Goal: Information Seeking & Learning: Learn about a topic

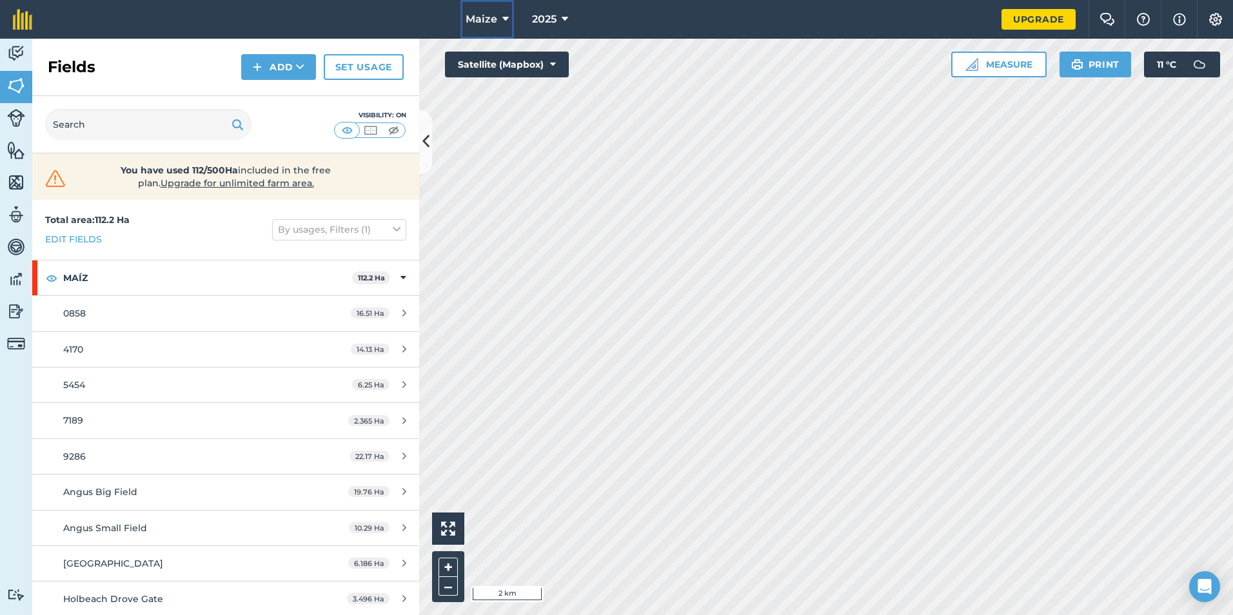
click at [508, 17] on icon at bounding box center [505, 19] width 6 height 15
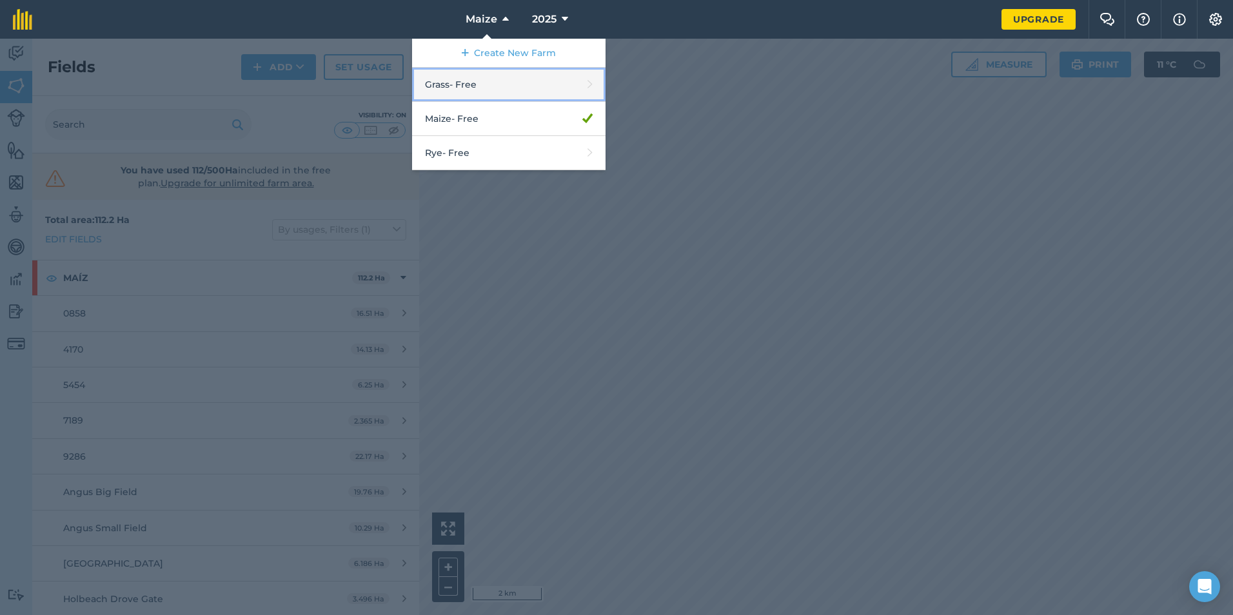
click at [488, 92] on link "Grass - Free" at bounding box center [508, 85] width 193 height 34
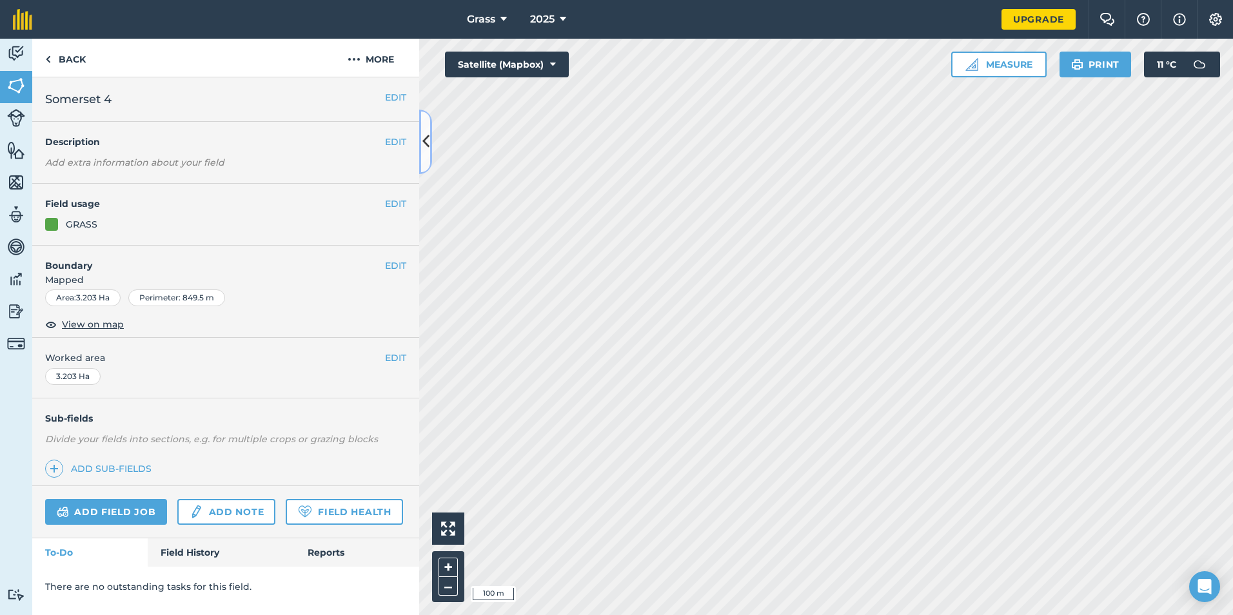
click at [431, 141] on button at bounding box center [425, 142] width 13 height 64
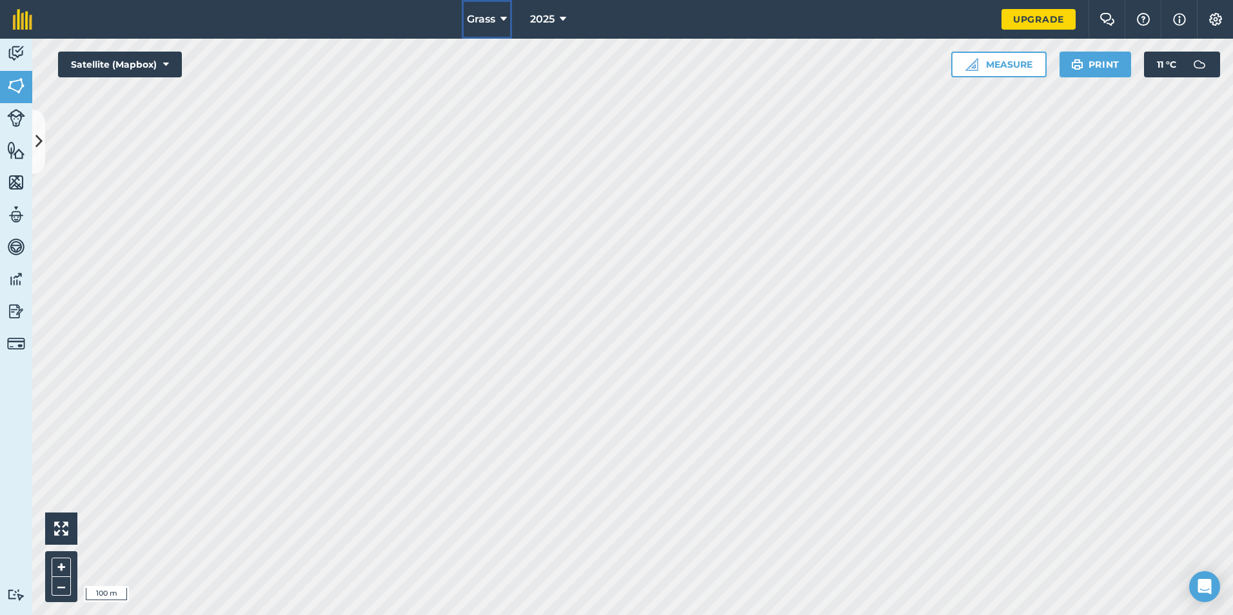
click at [502, 19] on icon at bounding box center [503, 19] width 6 height 15
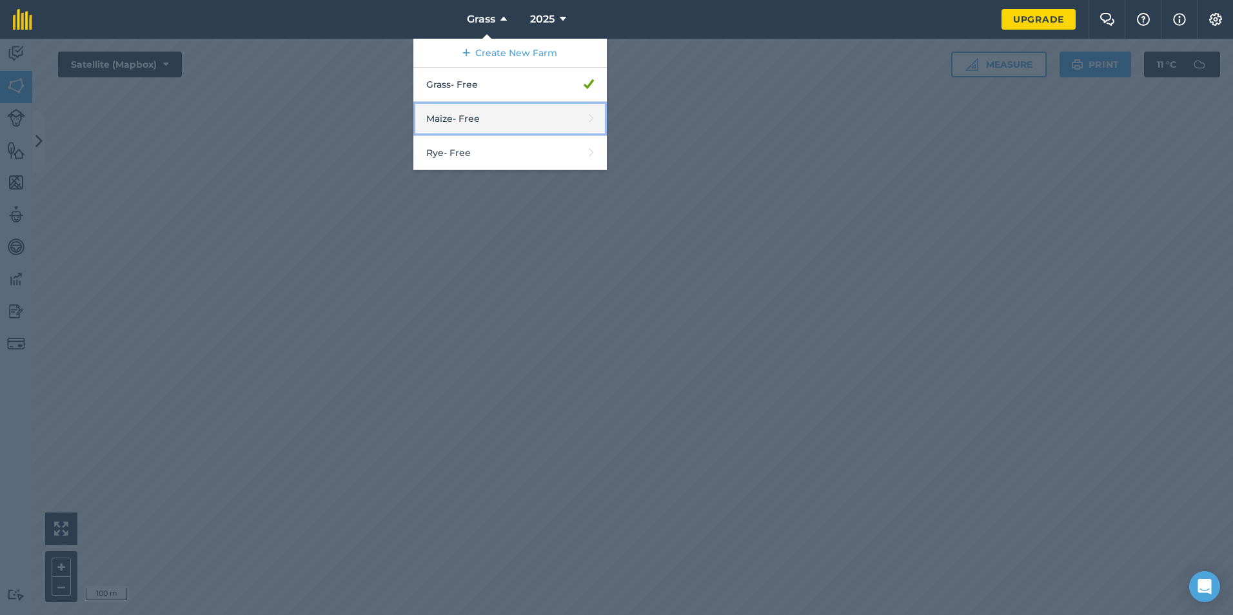
click at [476, 121] on link "Maize - Free" at bounding box center [509, 119] width 193 height 34
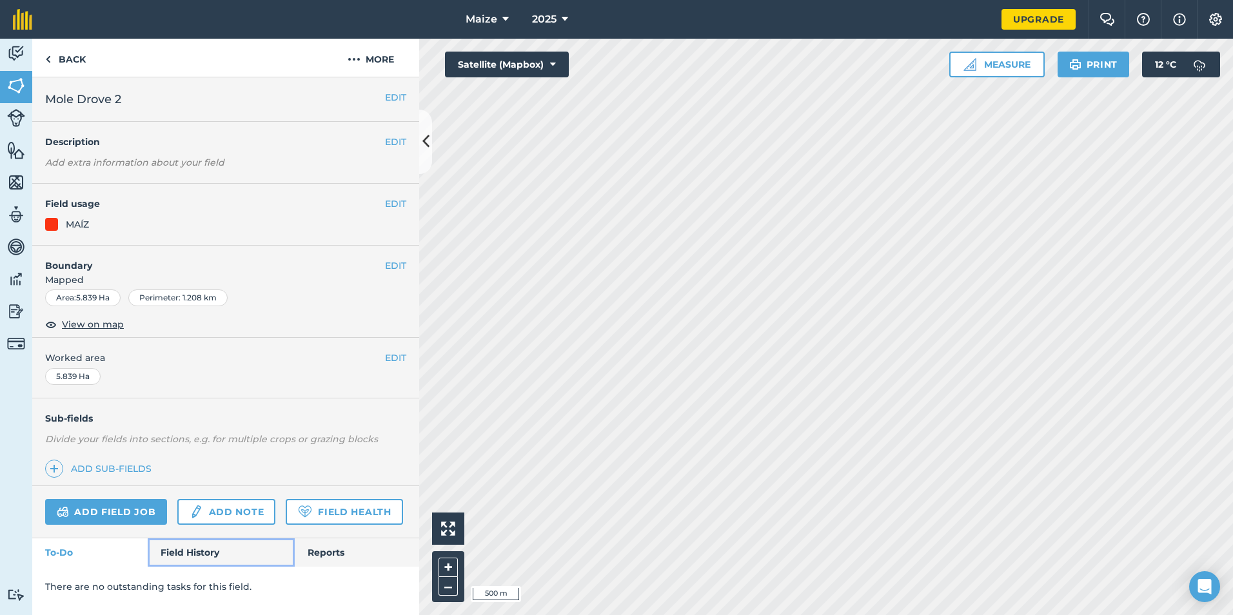
click at [202, 542] on link "Field History" at bounding box center [221, 552] width 146 height 28
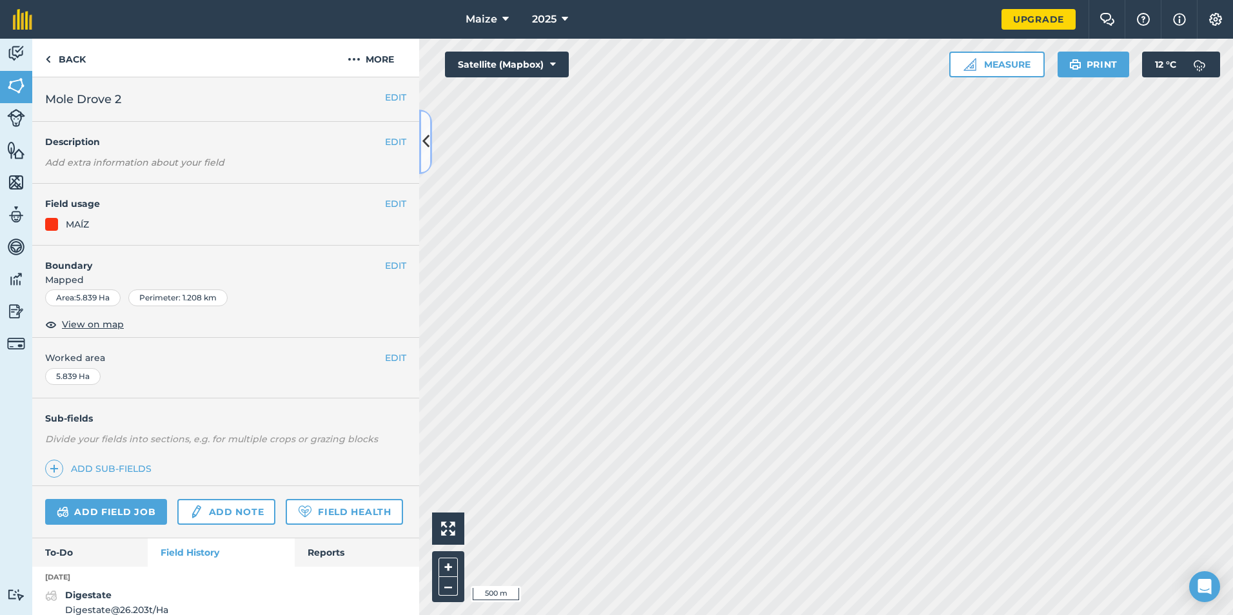
click at [428, 139] on icon at bounding box center [425, 141] width 7 height 23
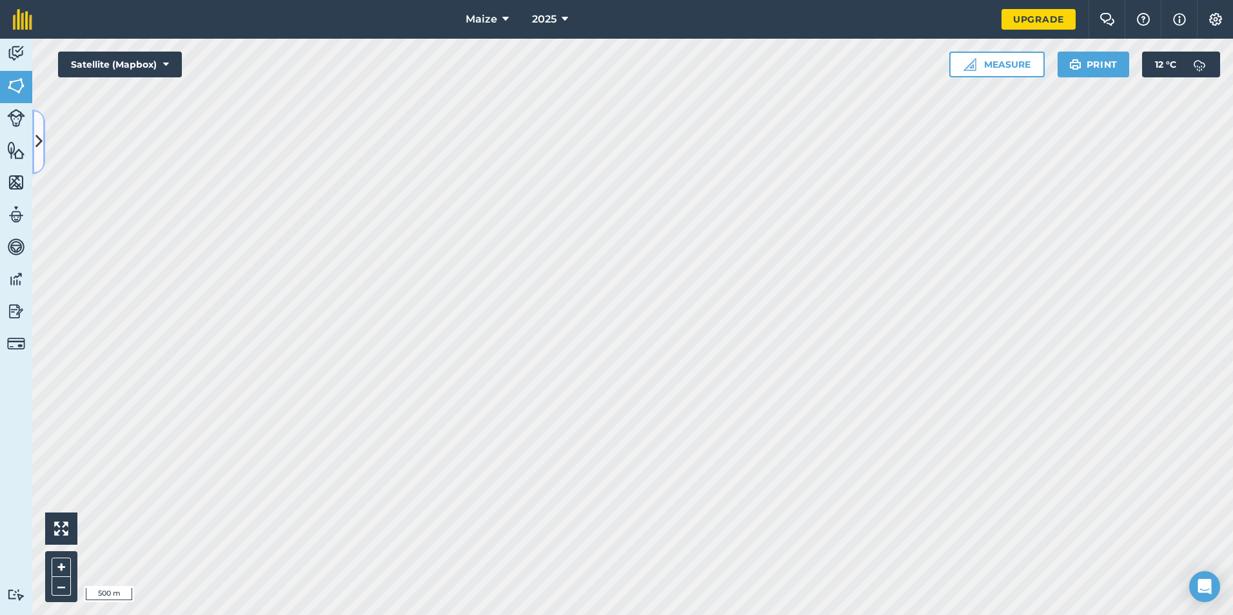
click at [34, 146] on button at bounding box center [38, 142] width 13 height 64
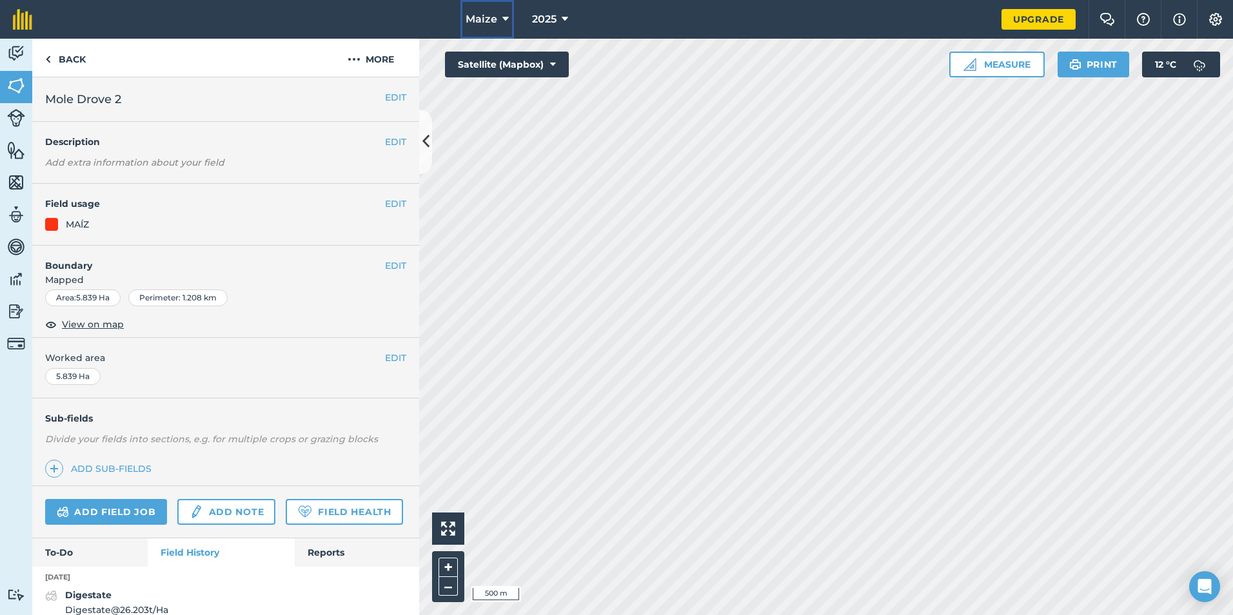
click at [506, 21] on icon at bounding box center [505, 19] width 6 height 15
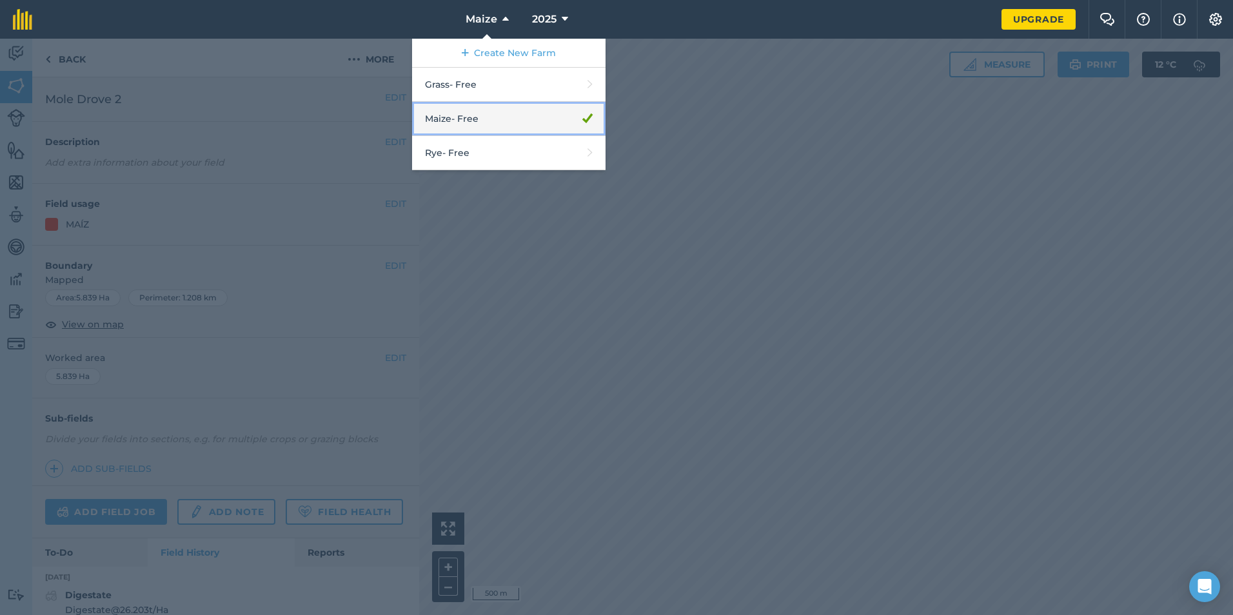
click at [485, 126] on link "Maize - Free" at bounding box center [508, 119] width 193 height 34
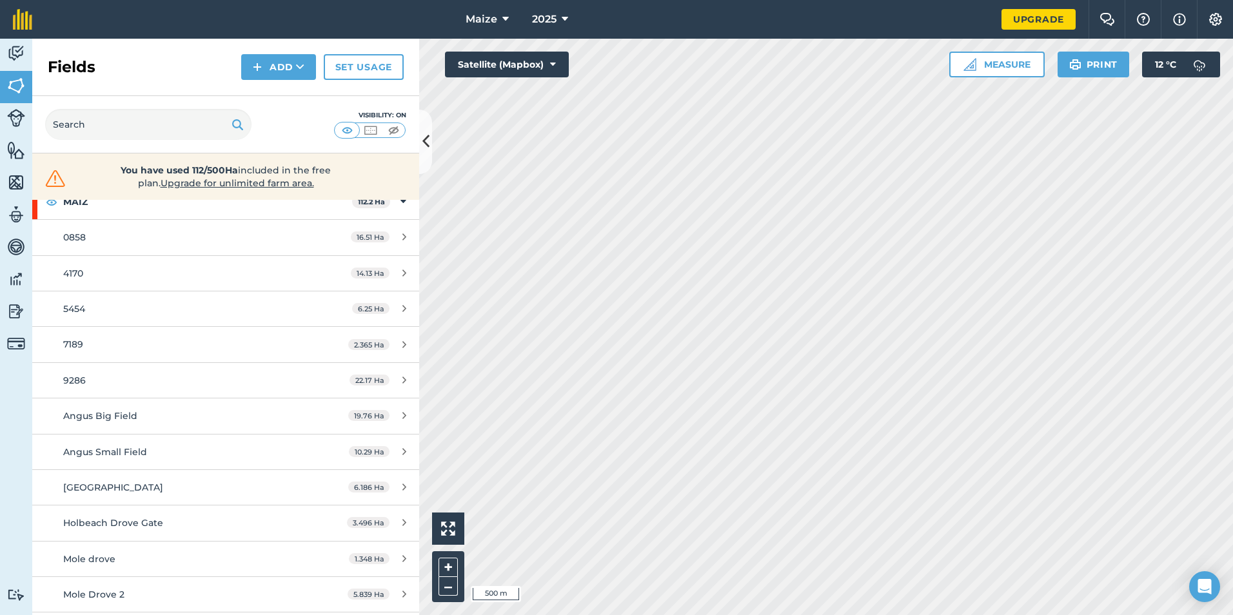
scroll to position [144, 0]
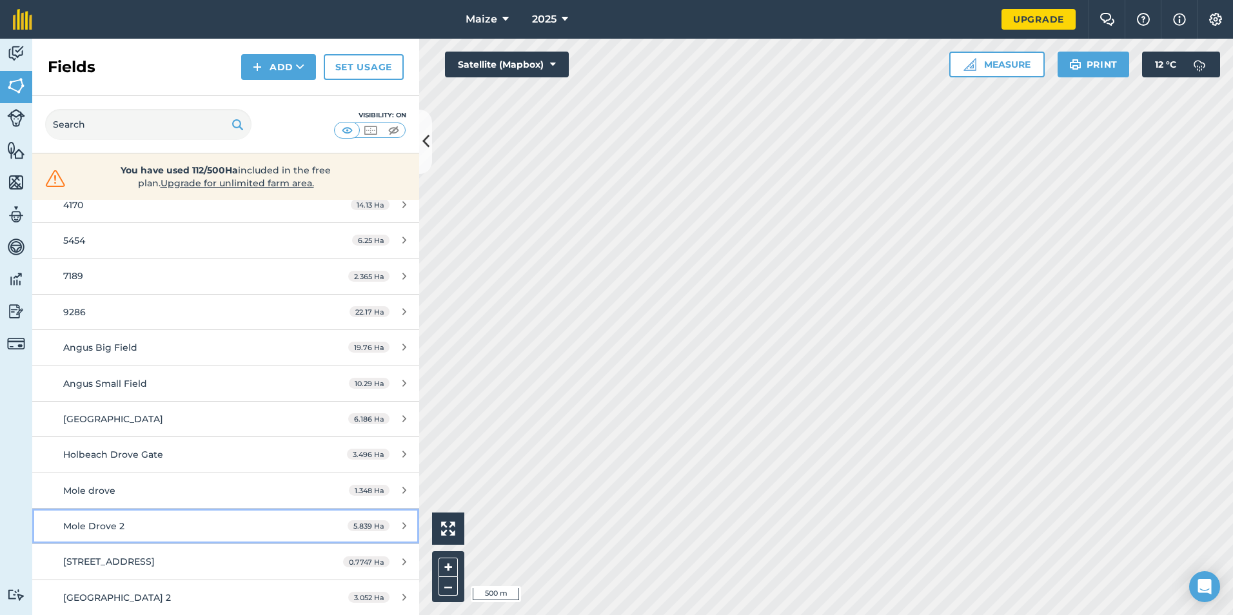
click at [99, 527] on span "Mole Drove 2" at bounding box center [93, 526] width 61 height 12
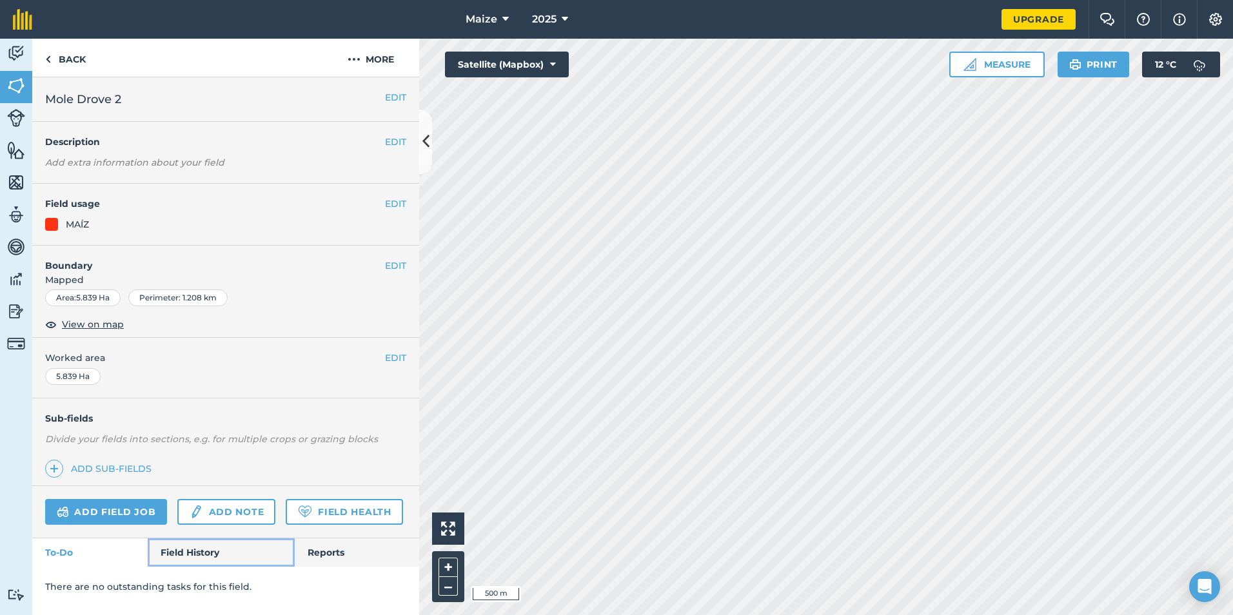
click at [181, 554] on link "Field History" at bounding box center [221, 552] width 146 height 28
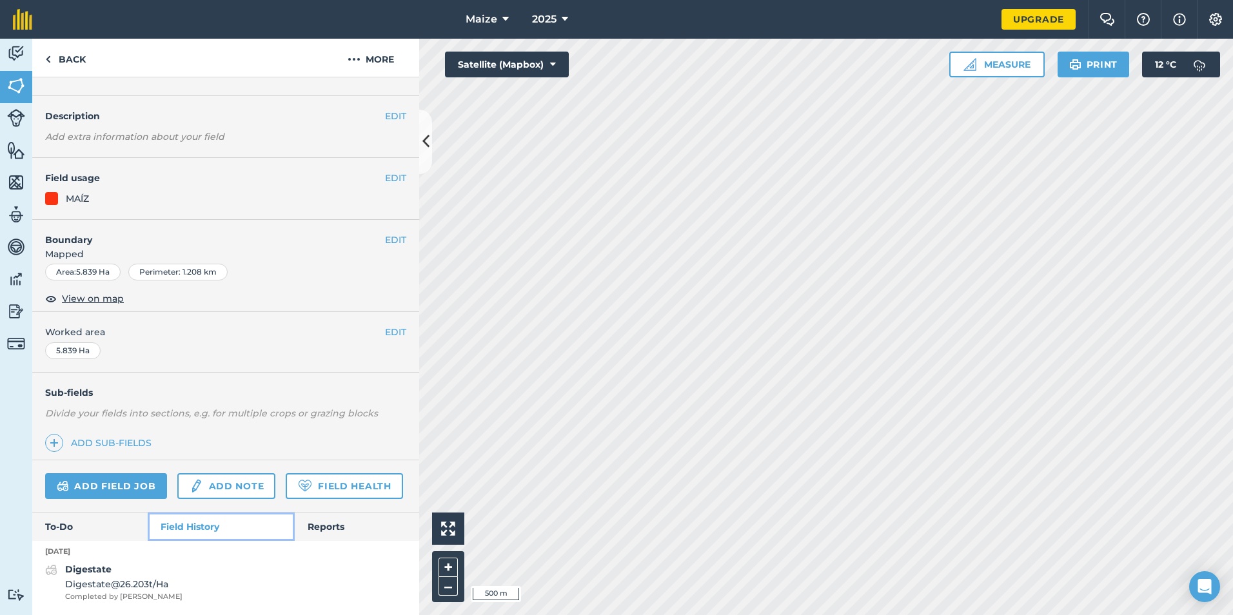
scroll to position [62, 0]
click at [77, 61] on link "Back" at bounding box center [65, 58] width 66 height 38
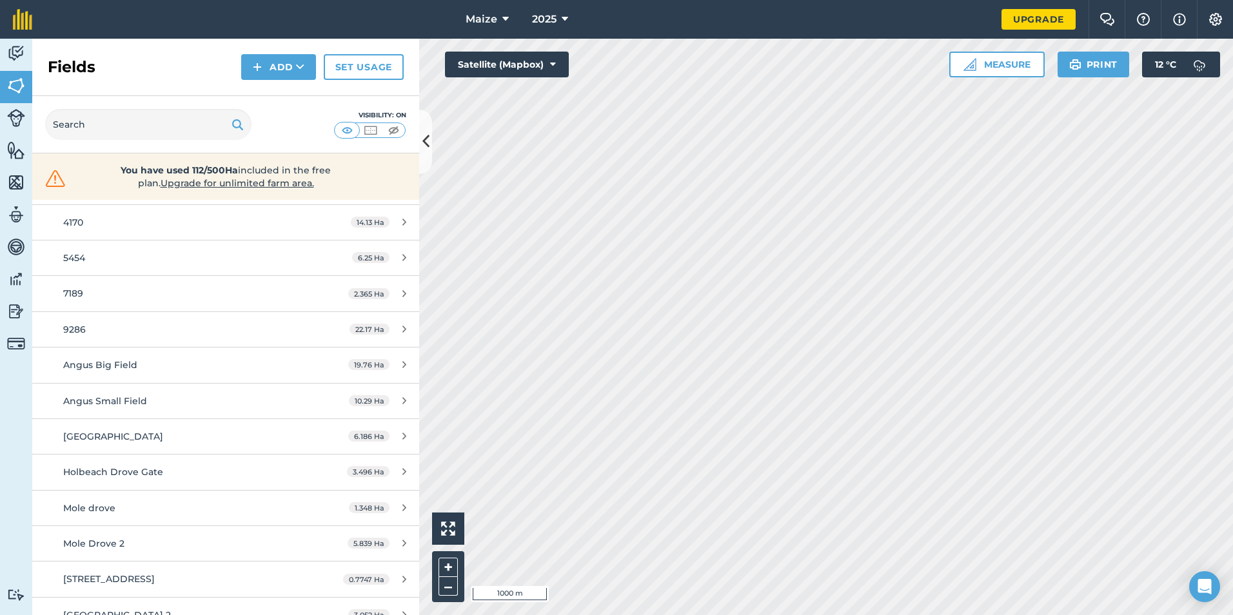
scroll to position [144, 0]
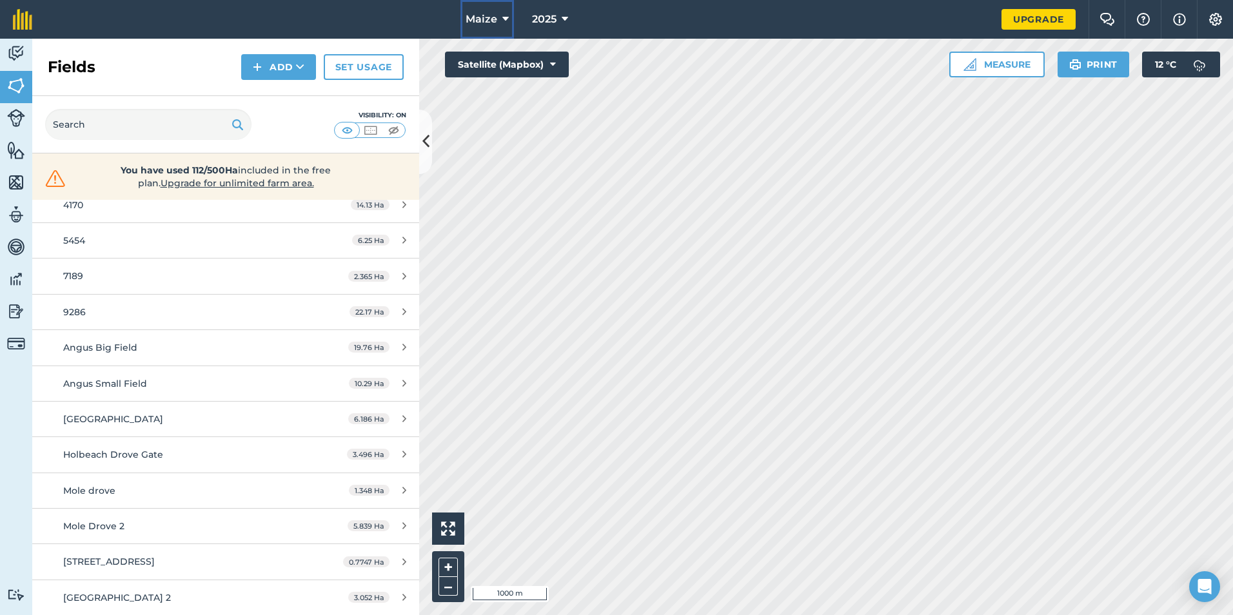
click at [504, 12] on icon at bounding box center [505, 19] width 6 height 15
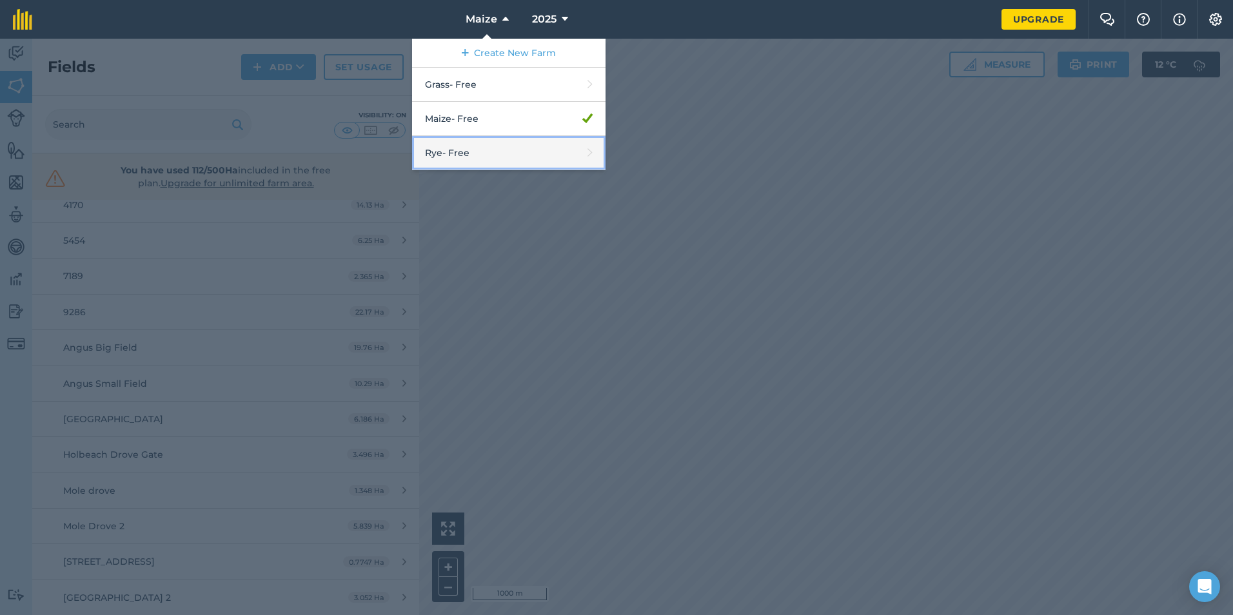
click at [478, 153] on link "Rye - Free" at bounding box center [508, 153] width 193 height 34
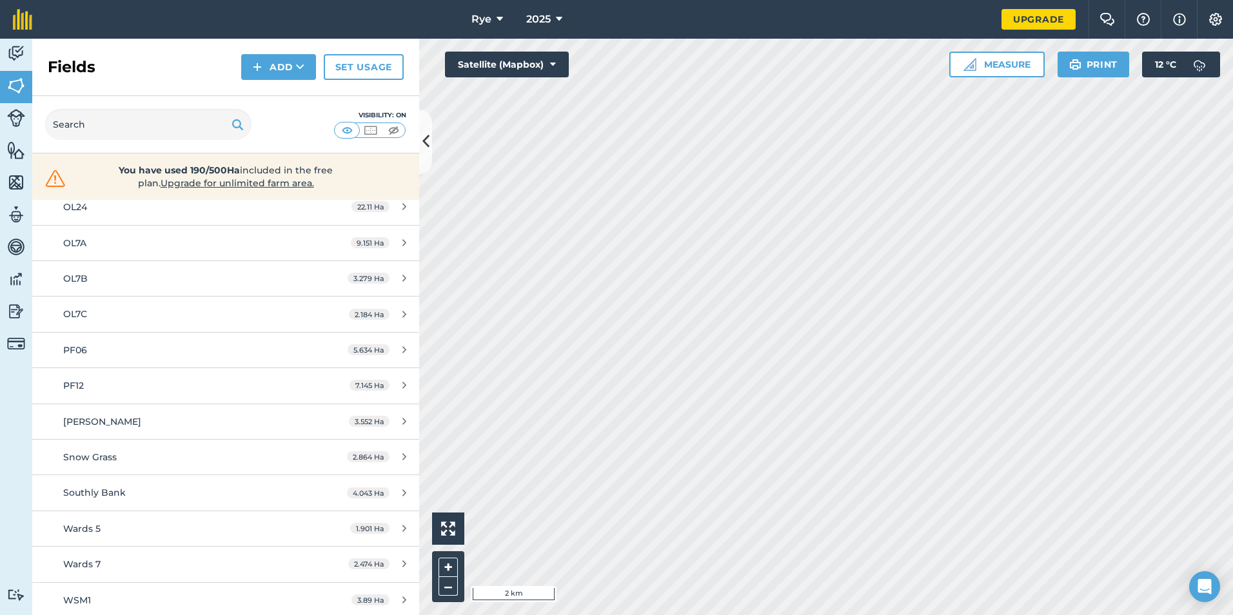
scroll to position [787, 0]
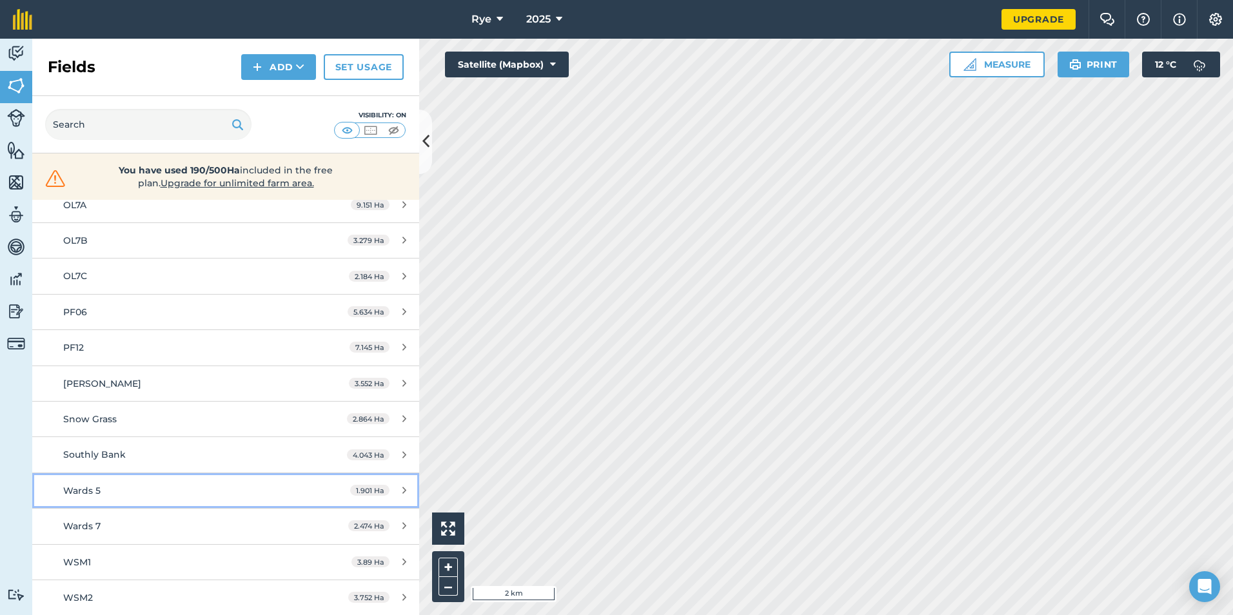
click at [169, 485] on div "Wards 5" at bounding box center [184, 491] width 242 height 14
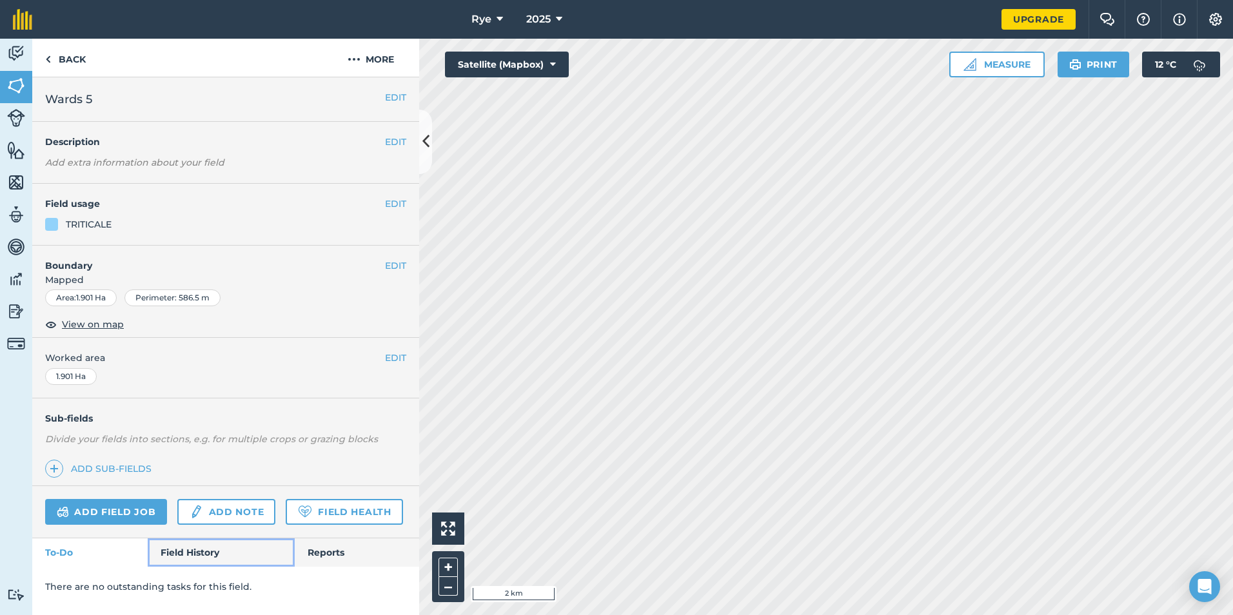
click at [200, 547] on link "Field History" at bounding box center [221, 552] width 146 height 28
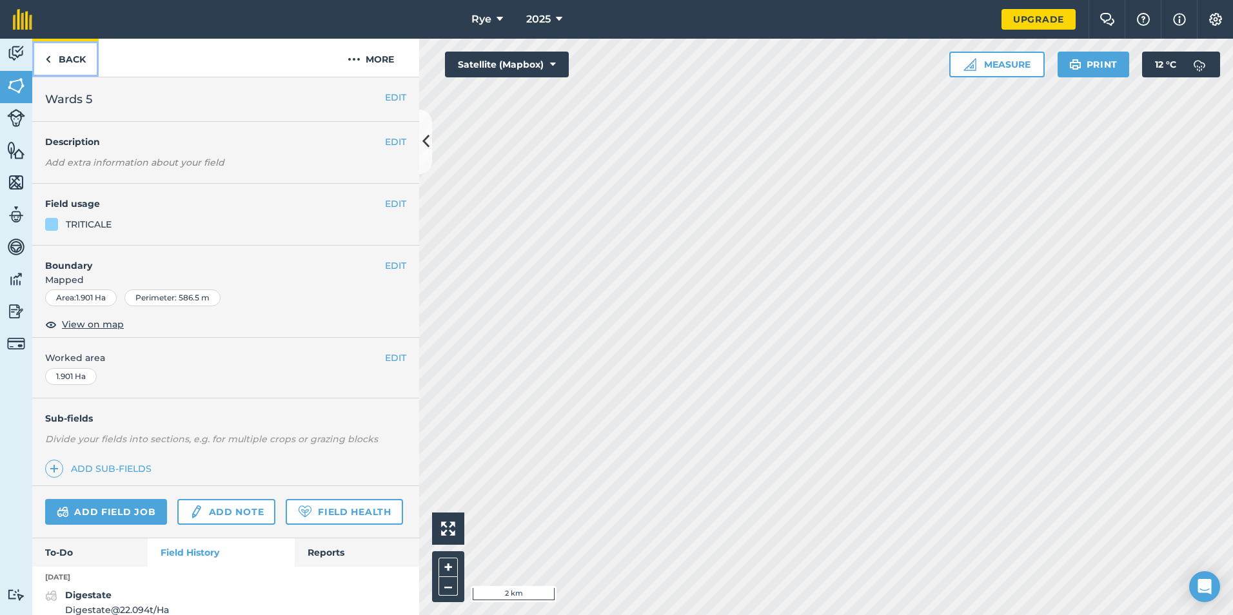
click at [73, 69] on link "Back" at bounding box center [65, 58] width 66 height 38
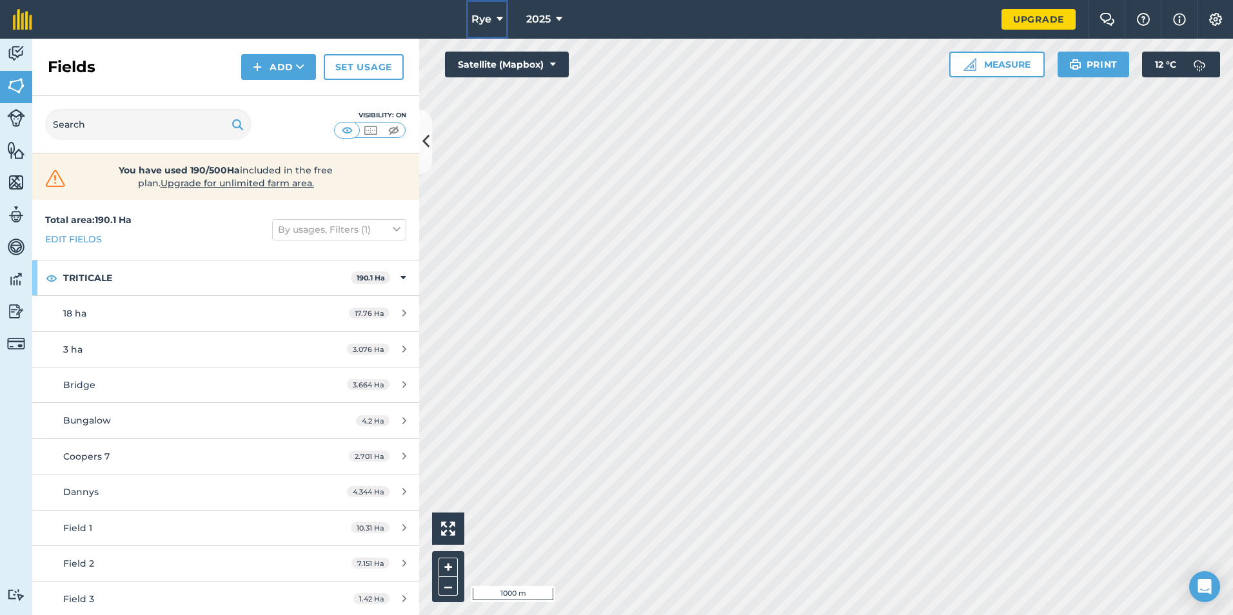
click at [503, 14] on button "Rye" at bounding box center [487, 19] width 42 height 39
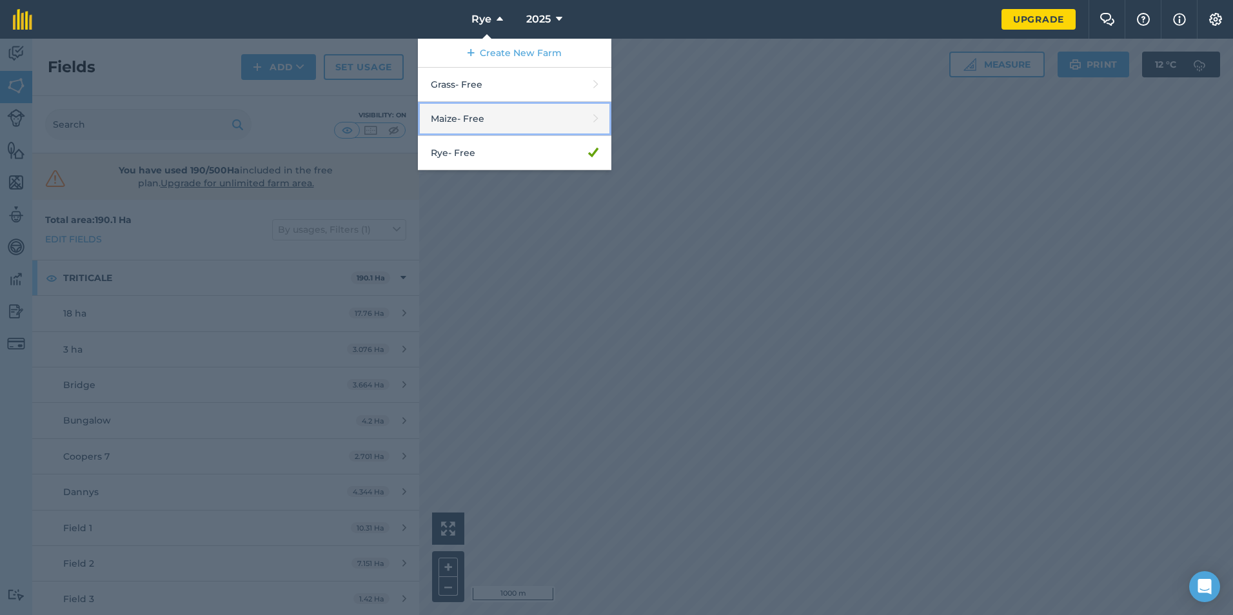
click at [488, 107] on link "Maize - Free" at bounding box center [514, 119] width 193 height 34
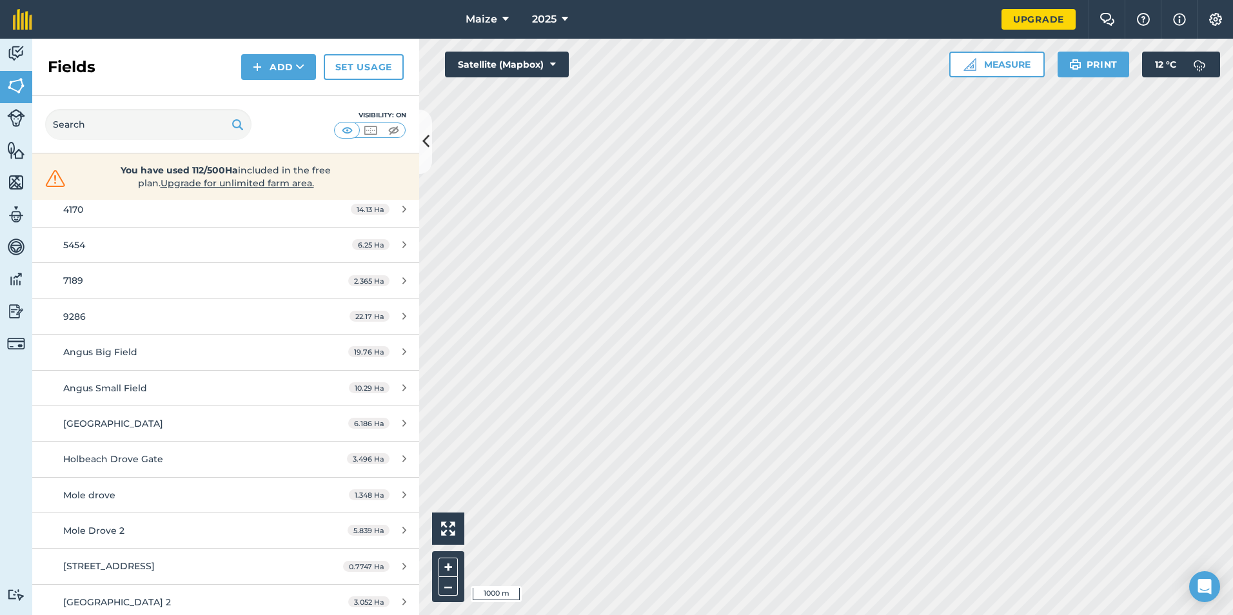
scroll to position [144, 0]
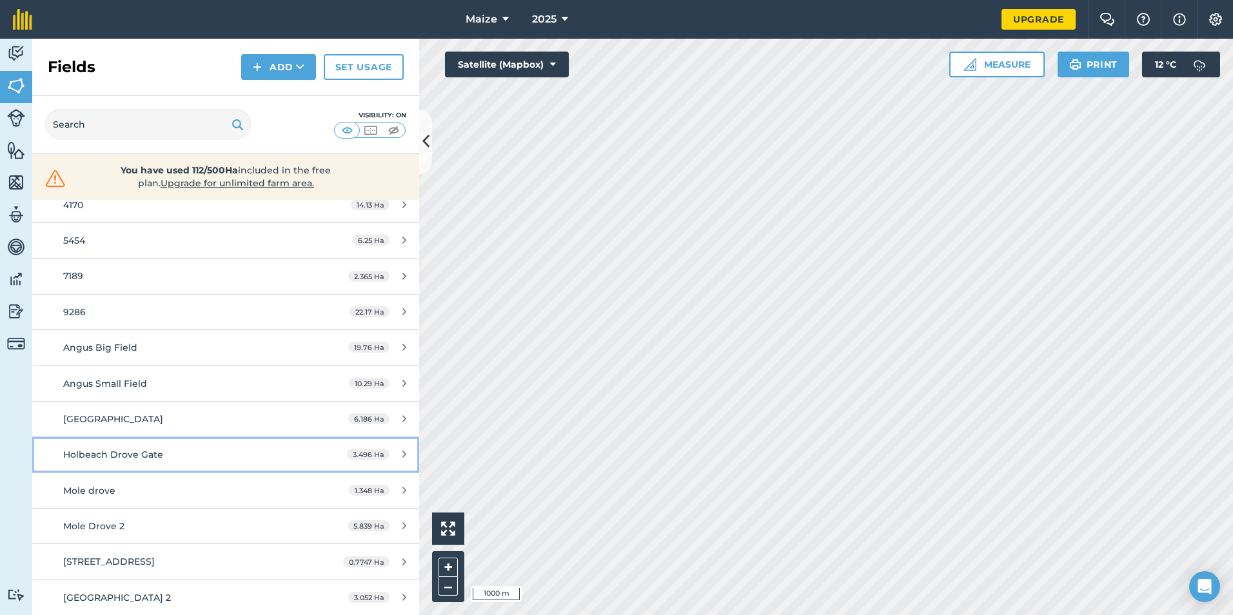
click at [191, 459] on div "Holbeach Drove Gate" at bounding box center [184, 454] width 242 height 14
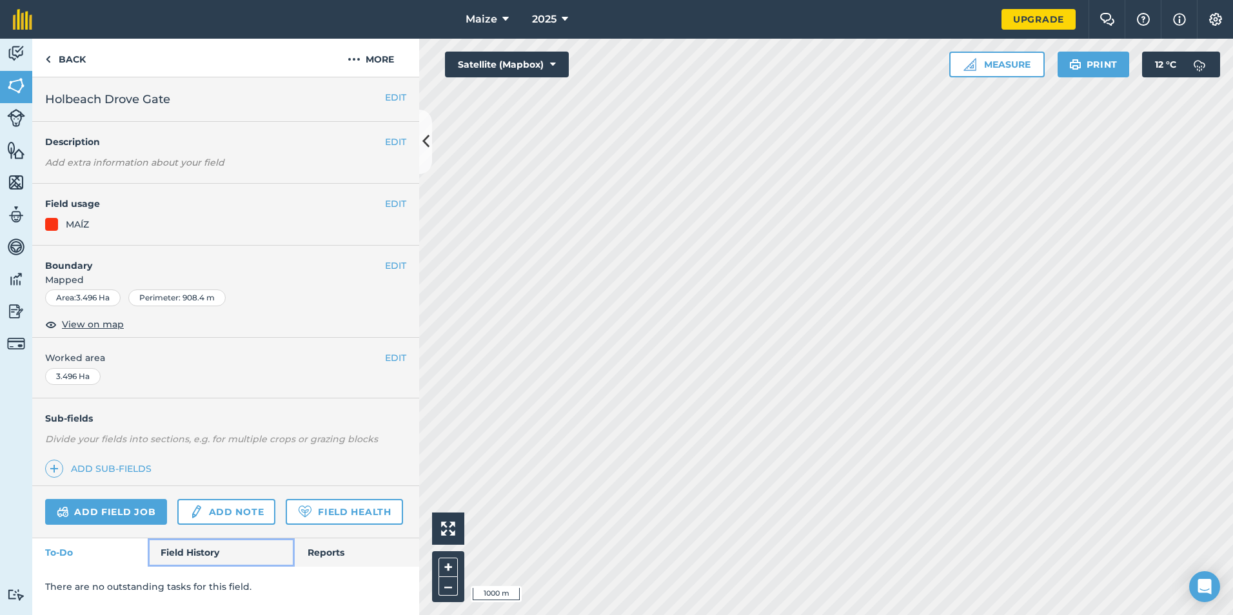
click at [199, 552] on link "Field History" at bounding box center [221, 552] width 146 height 28
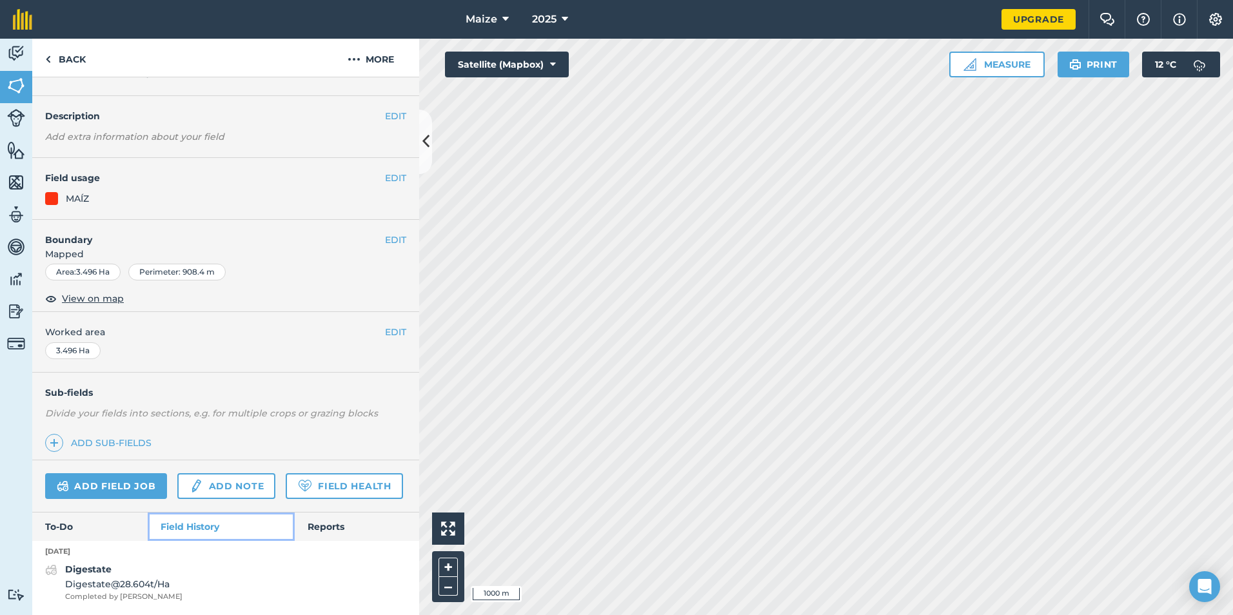
scroll to position [62, 0]
click at [57, 59] on link "Back" at bounding box center [65, 58] width 66 height 38
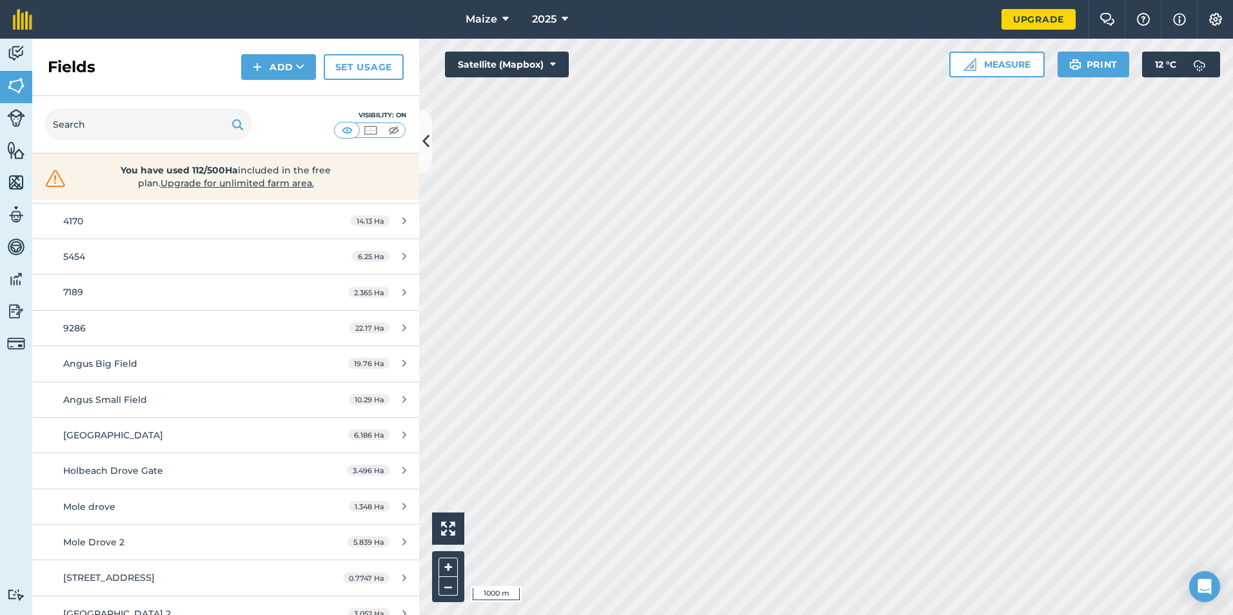
scroll to position [144, 0]
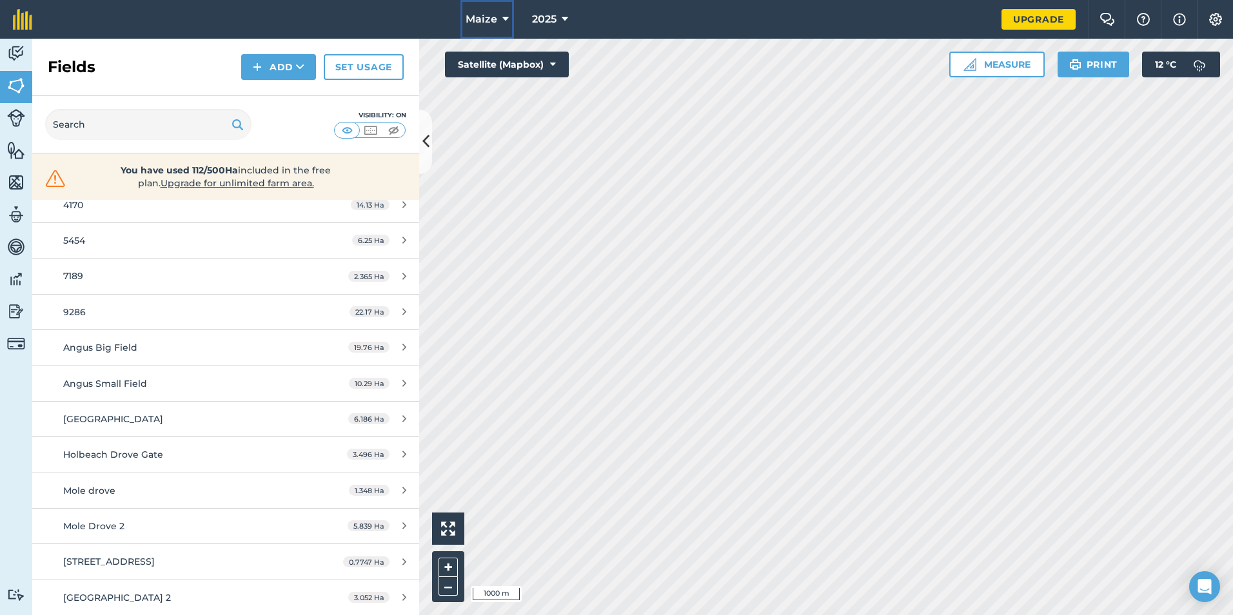
click at [496, 15] on span "Maize" at bounding box center [481, 19] width 32 height 15
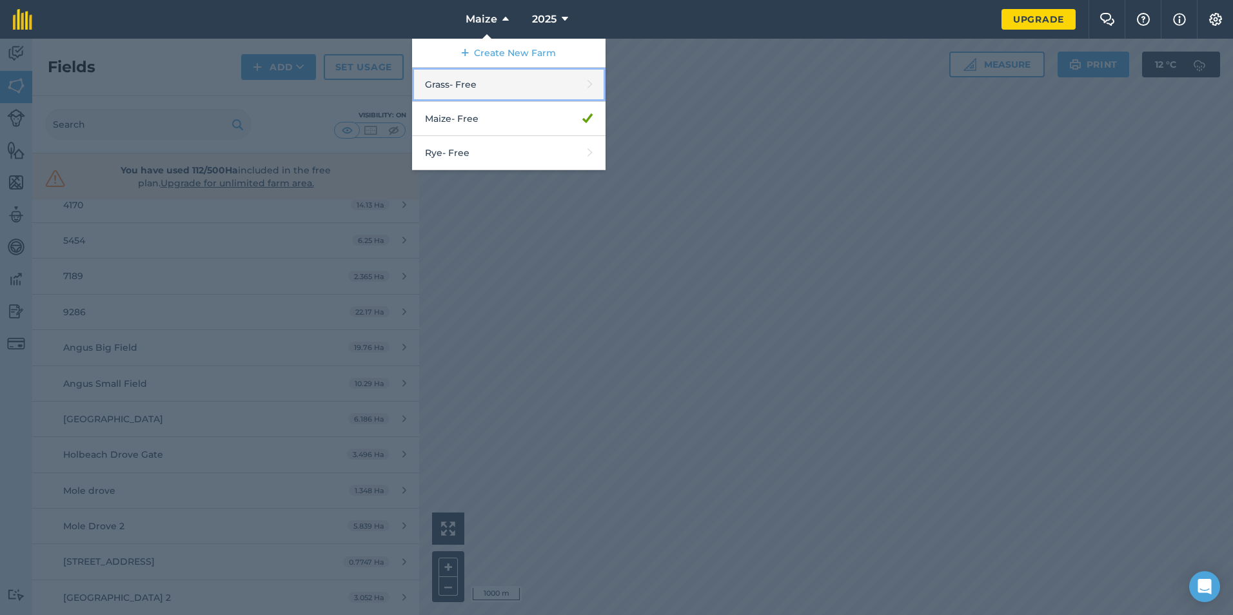
click at [489, 90] on link "Grass - Free" at bounding box center [508, 85] width 193 height 34
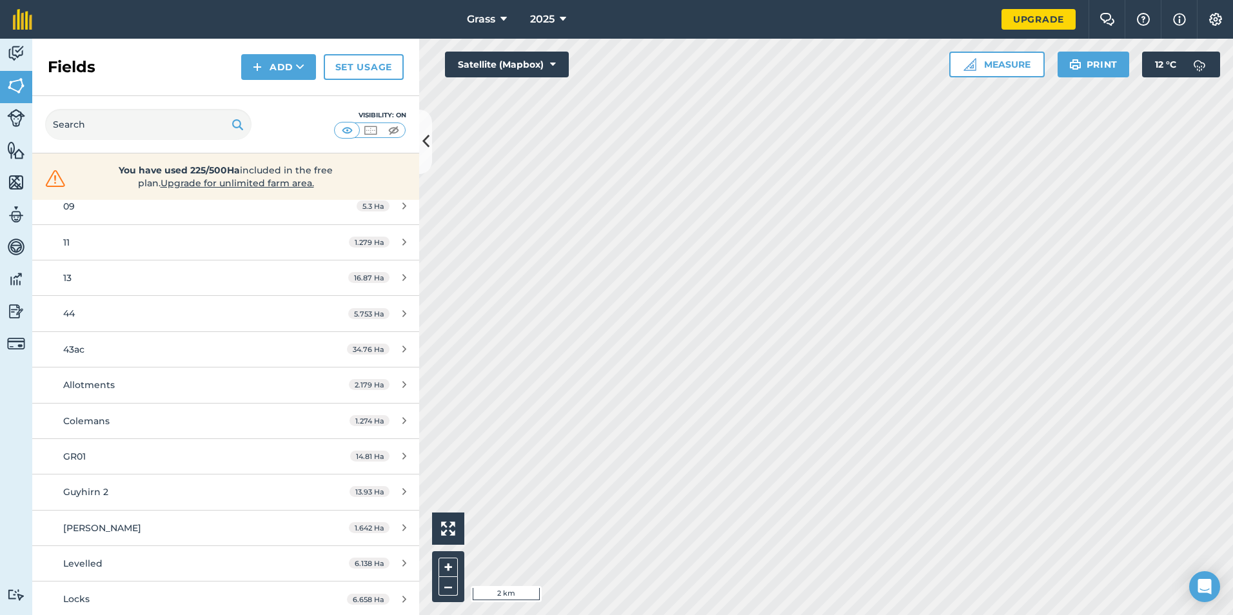
scroll to position [64, 0]
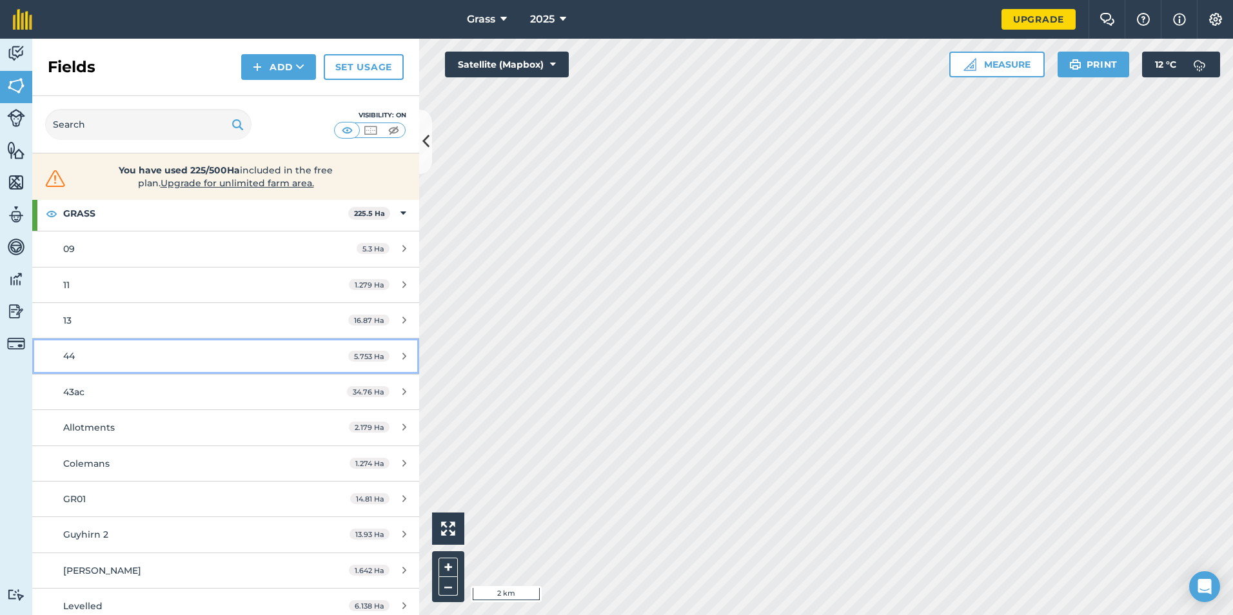
click at [191, 359] on div "44" at bounding box center [184, 356] width 242 height 14
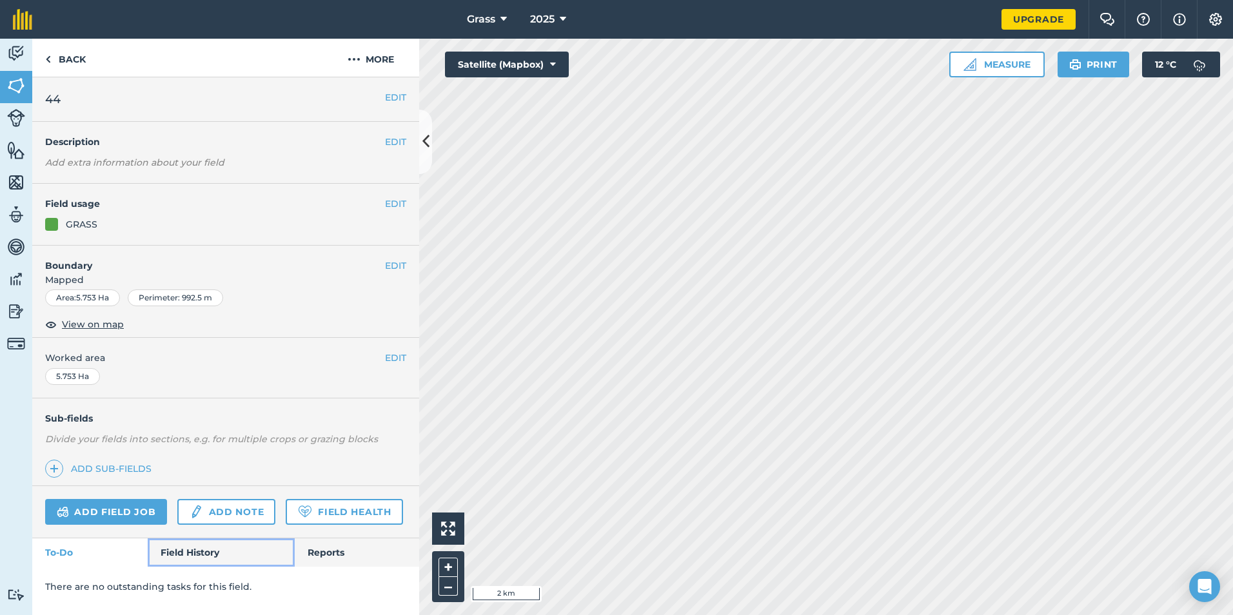
click at [174, 562] on link "Field History" at bounding box center [221, 552] width 146 height 28
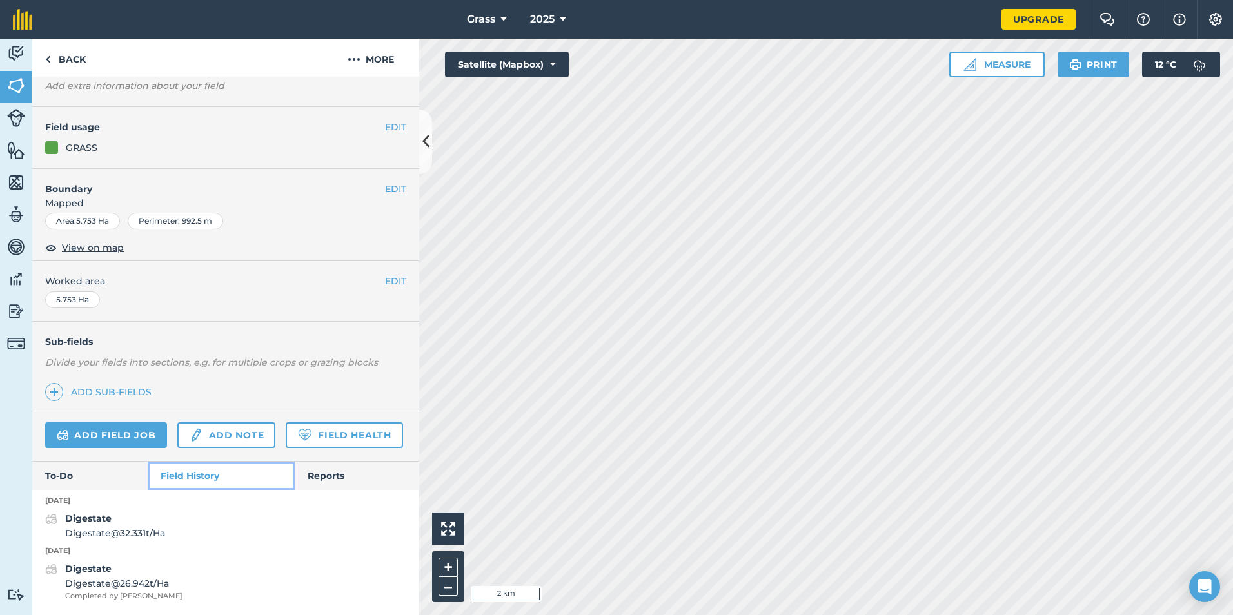
scroll to position [113, 0]
click at [68, 65] on link "Back" at bounding box center [65, 58] width 66 height 38
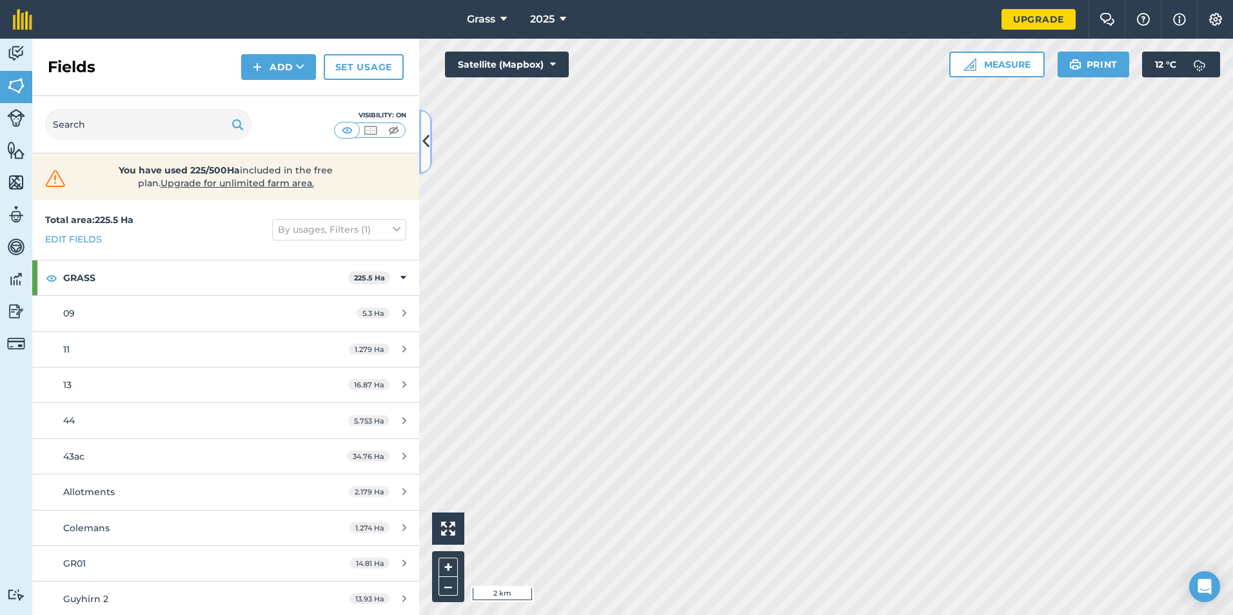
click at [427, 141] on icon at bounding box center [425, 141] width 7 height 23
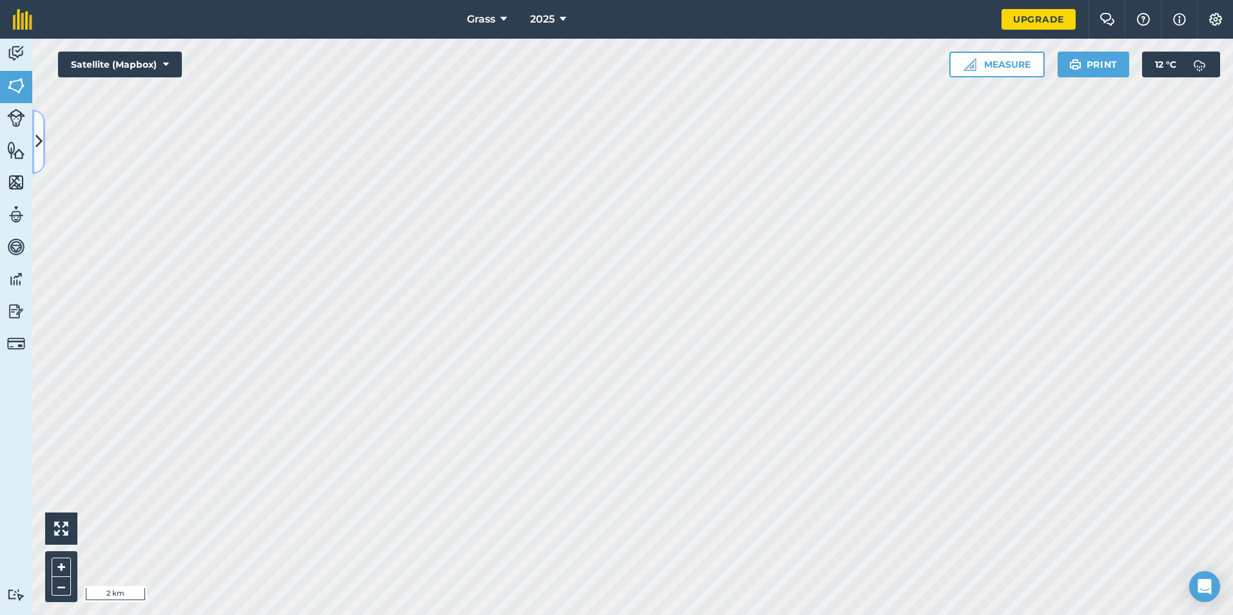
click at [36, 148] on icon at bounding box center [38, 141] width 7 height 23
